Goal: Transaction & Acquisition: Purchase product/service

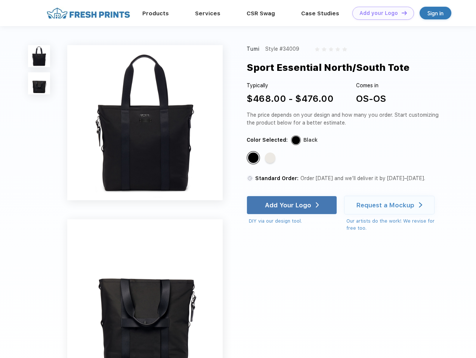
click at [380, 13] on link "Add your Logo Design Tool" at bounding box center [383, 13] width 62 height 13
click at [0, 0] on div "Design Tool" at bounding box center [0, 0] width 0 height 0
click at [401, 13] on link "Add your Logo Design Tool" at bounding box center [383, 13] width 62 height 13
click at [39, 56] on img at bounding box center [39, 56] width 22 height 22
click at [39, 84] on img at bounding box center [39, 83] width 22 height 22
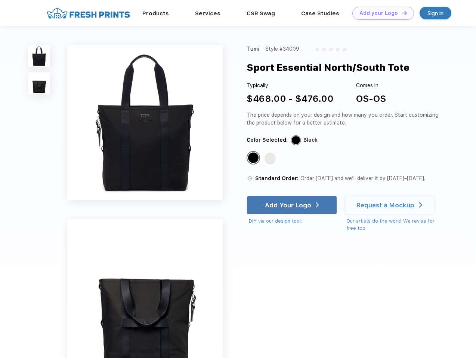
click at [254, 158] on div "Standard Color" at bounding box center [253, 158] width 10 height 10
click at [271, 158] on div "Standard Color" at bounding box center [270, 158] width 10 height 10
click at [292, 205] on div "Add Your Logo" at bounding box center [288, 205] width 46 height 7
click at [390, 205] on div "Request a Mockup" at bounding box center [385, 205] width 58 height 7
